Goal: Task Accomplishment & Management: Manage account settings

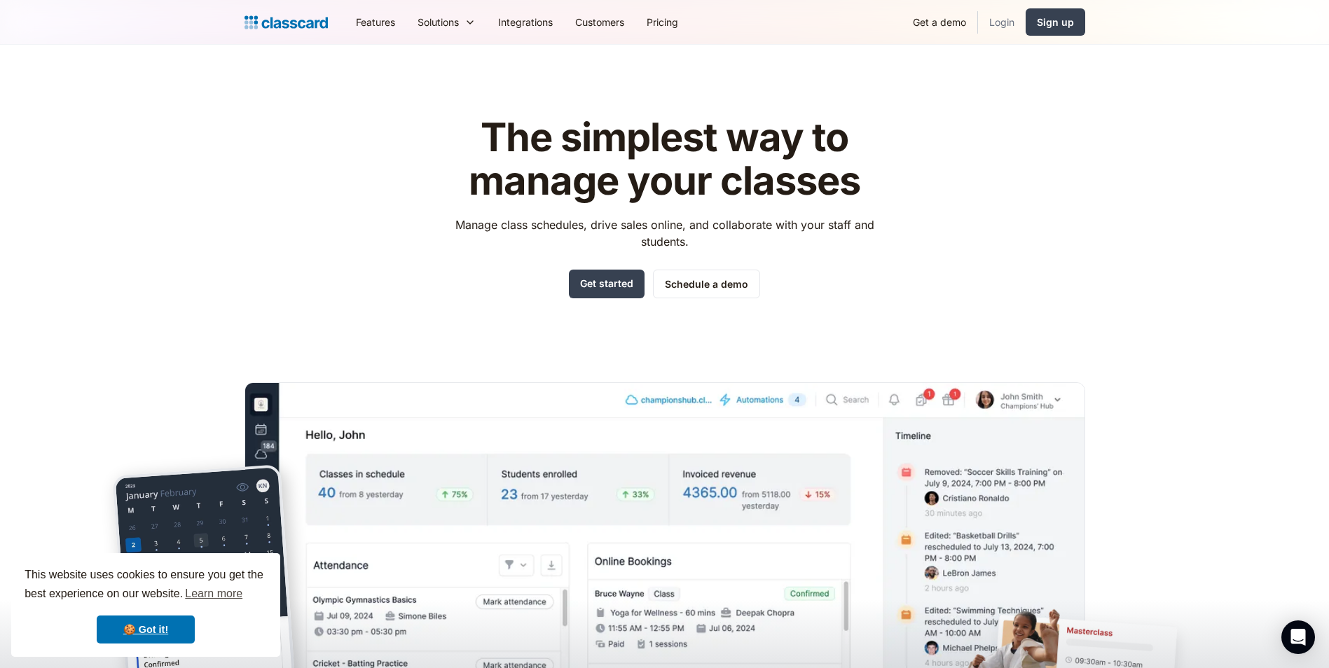
click at [1001, 25] on link "Login" at bounding box center [1002, 22] width 48 height 32
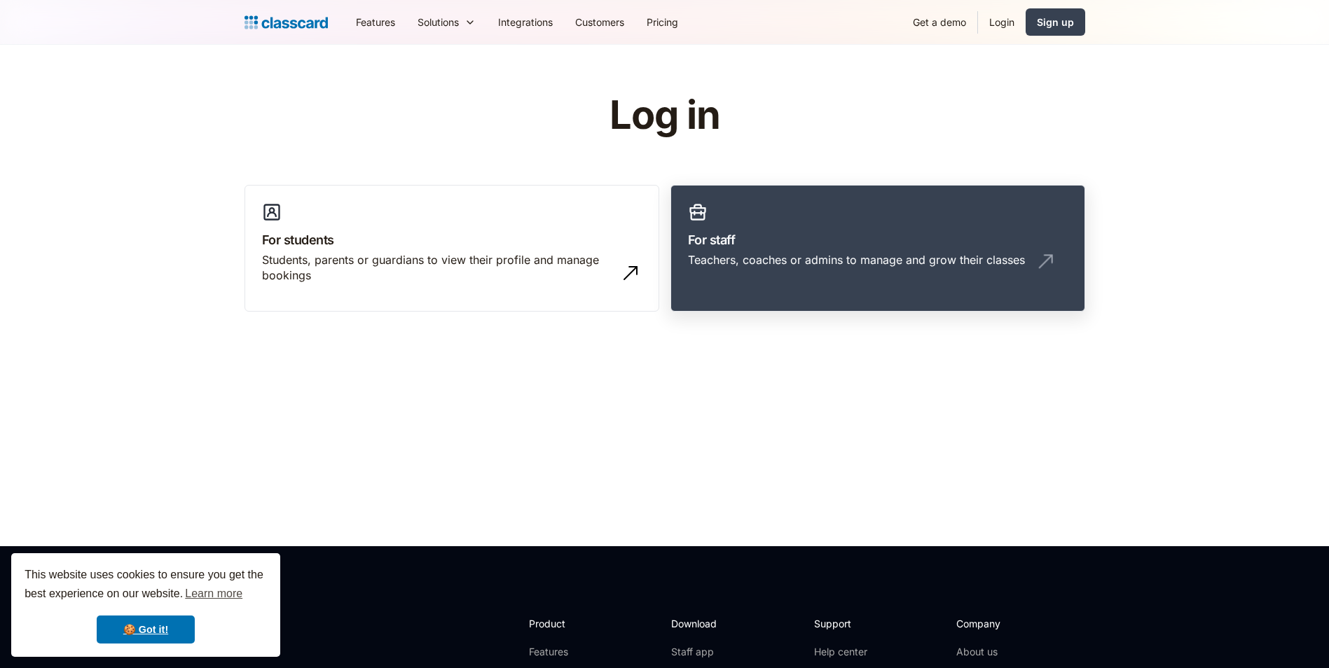
click at [732, 238] on h3 "For staff" at bounding box center [878, 240] width 380 height 19
